Goal: Information Seeking & Learning: Learn about a topic

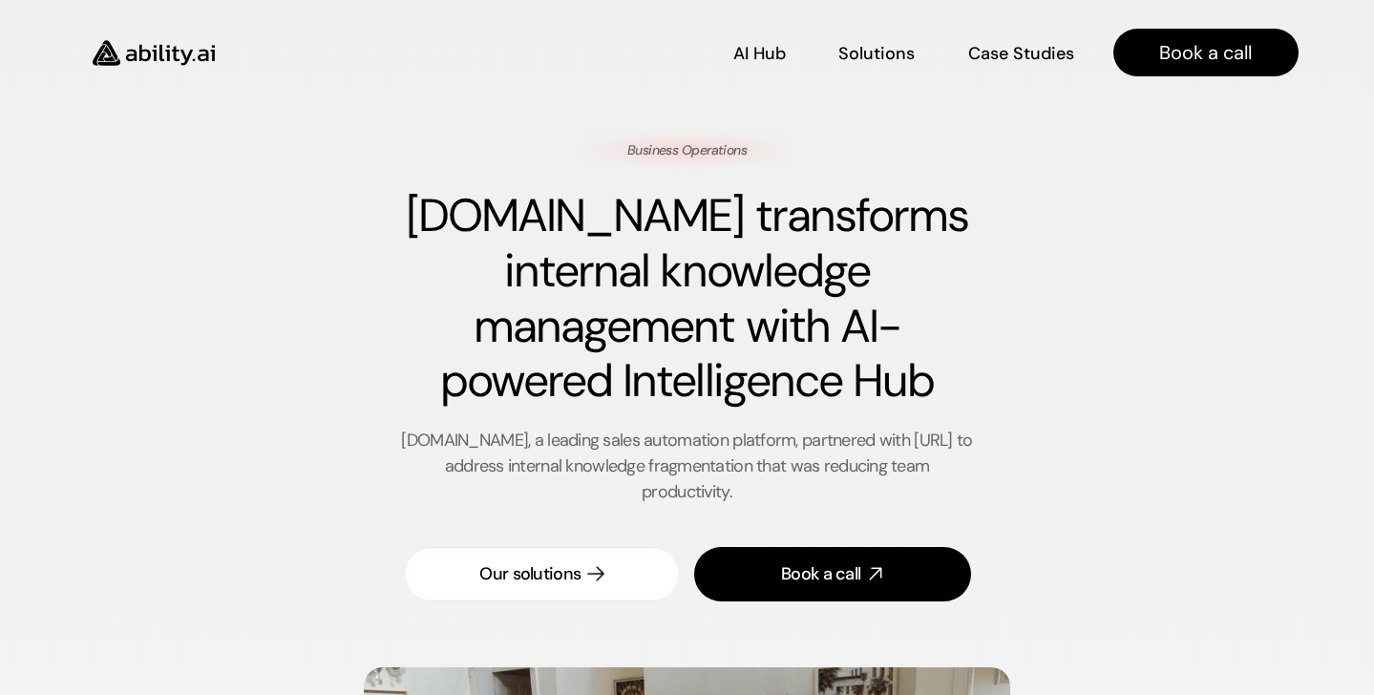
click at [547, 570] on div "Our solutions" at bounding box center [529, 574] width 101 height 24
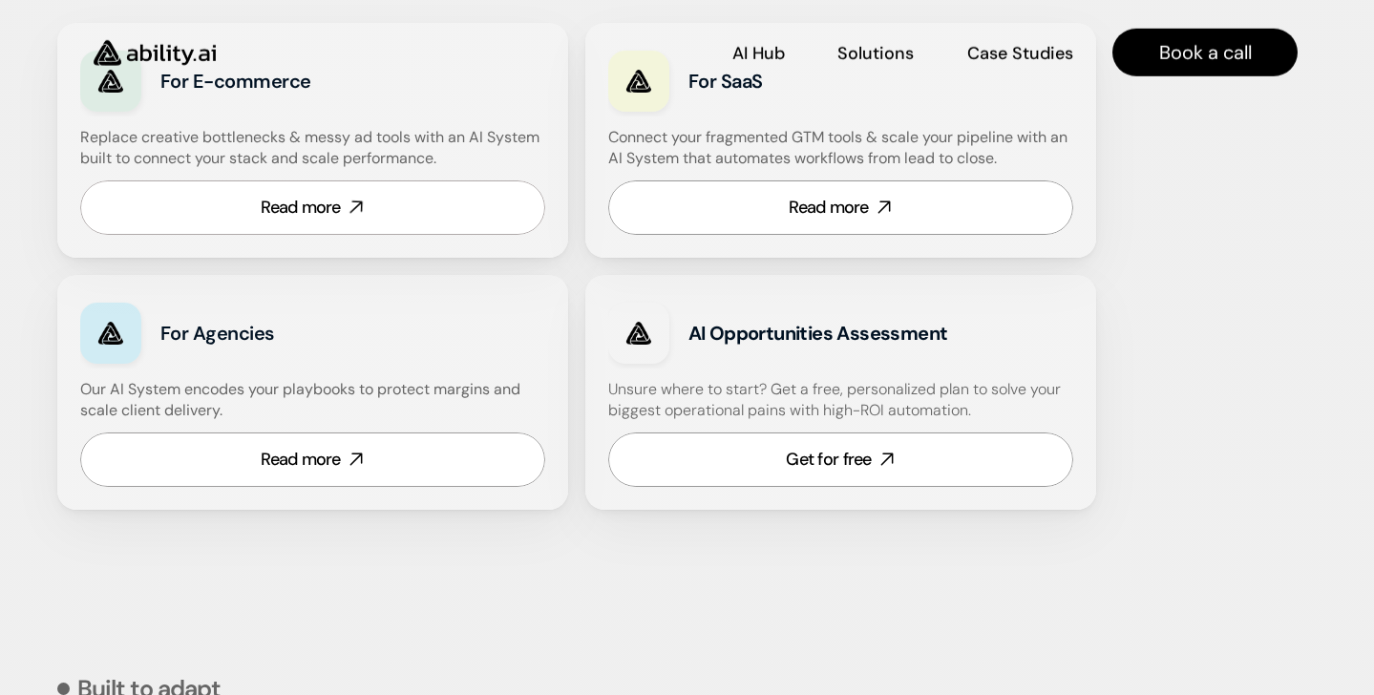
scroll to position [1213, 0]
click at [383, 208] on link "Read more" at bounding box center [312, 207] width 465 height 54
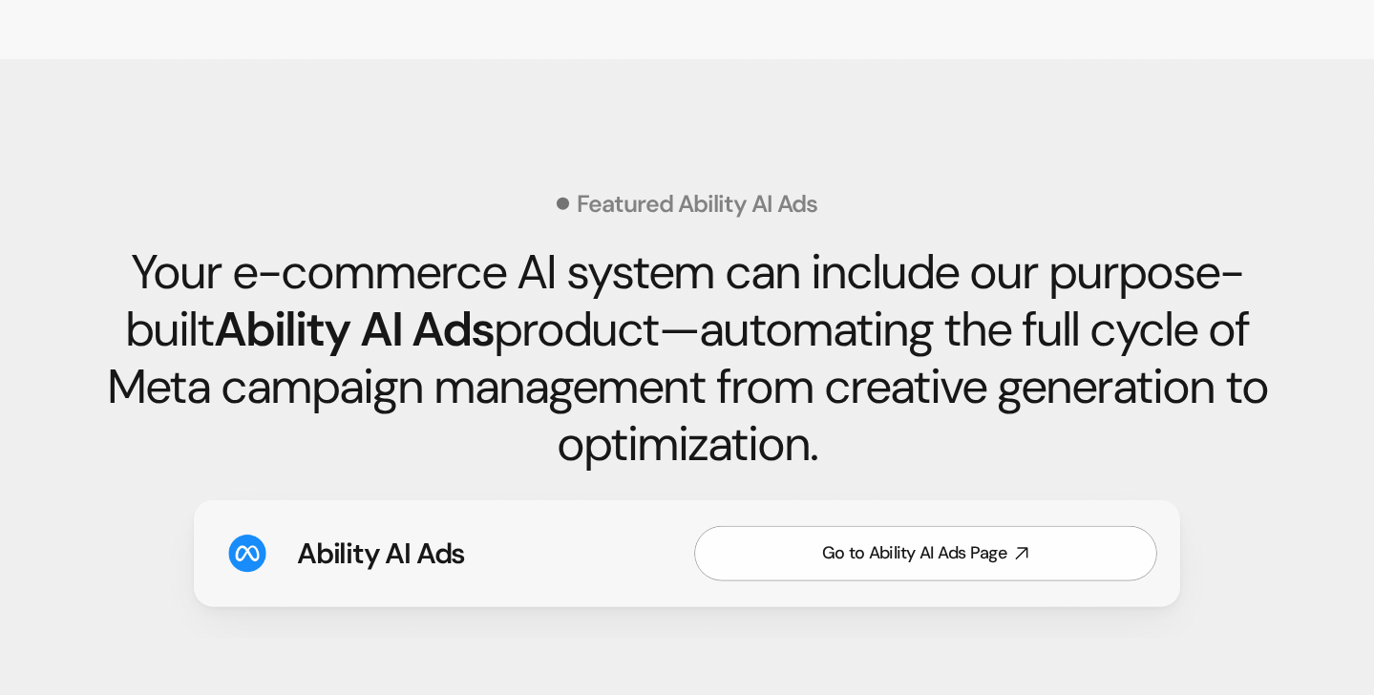
scroll to position [2707, 0]
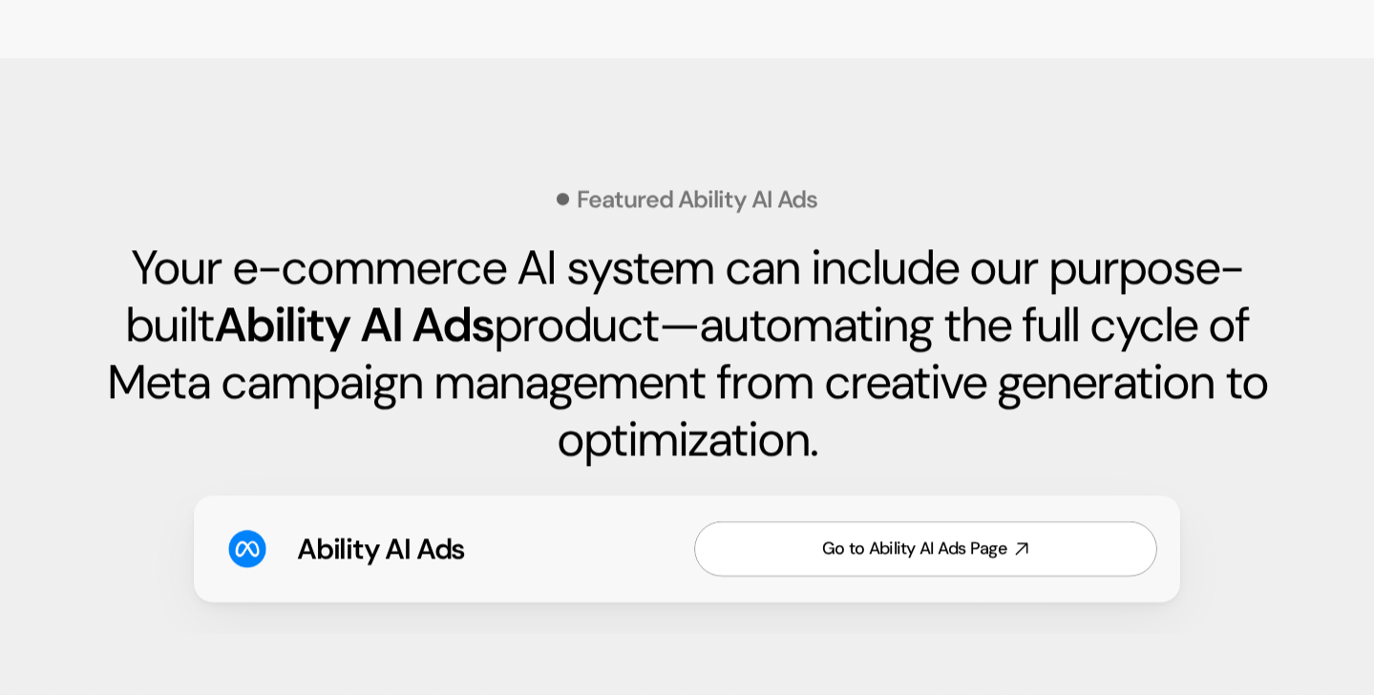
drag, startPoint x: 175, startPoint y: 268, endPoint x: 809, endPoint y: 451, distance: 659.5
click at [809, 451] on h2 "Your e-commerce AI system can include our purpose-built Ability AI Ads product—…" at bounding box center [686, 353] width 1221 height 229
drag, startPoint x: 847, startPoint y: 441, endPoint x: 74, endPoint y: 221, distance: 803.8
click at [74, 221] on section "Featured Ability AI Ads Your e-commerce AI system can include our purpose-built…" at bounding box center [686, 387] width 1297 height 552
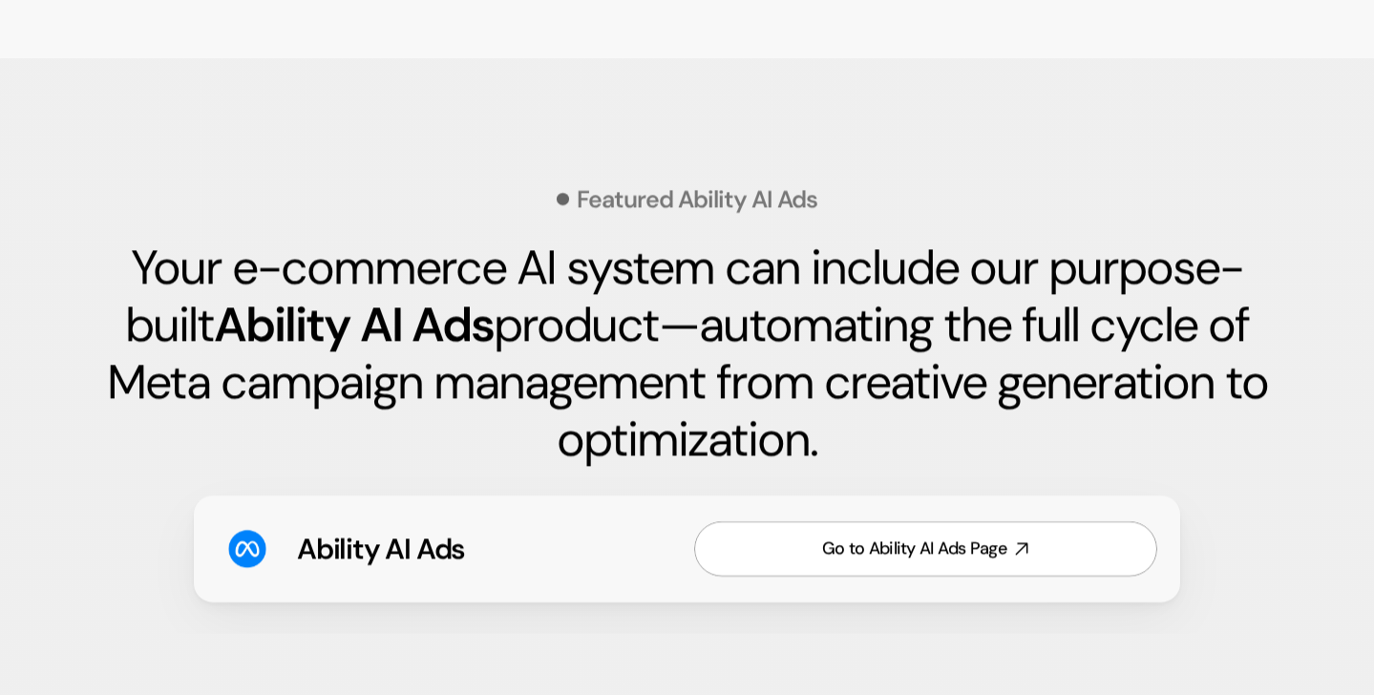
click at [81, 223] on div "Featured Ability AI Ads Your e-commerce AI system can include our purpose-built…" at bounding box center [686, 386] width 1221 height 494
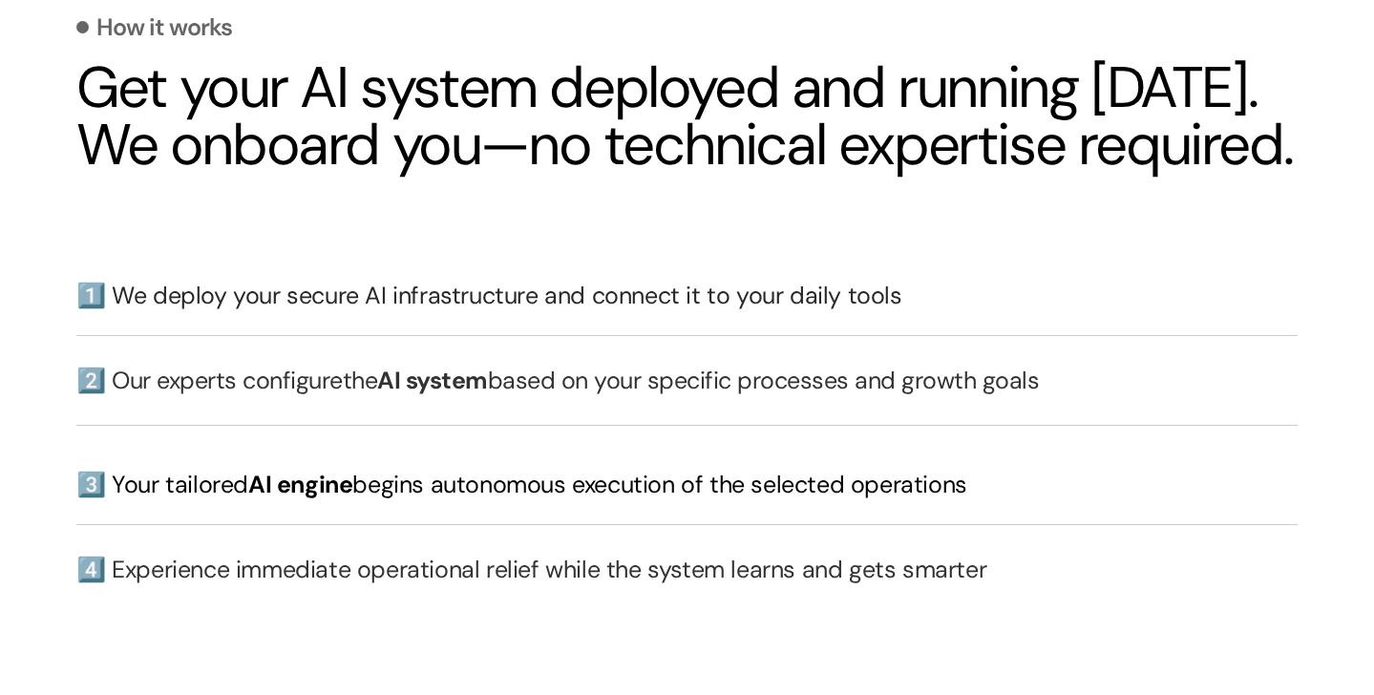
scroll to position [5252, 0]
